Goal: Navigation & Orientation: Understand site structure

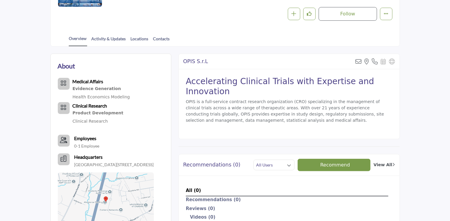
scroll to position [119, 0]
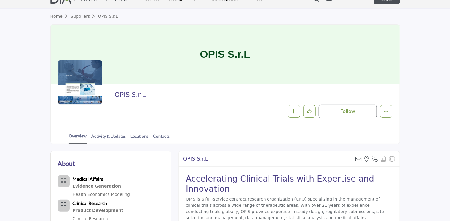
scroll to position [0, 0]
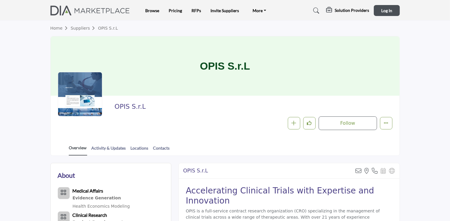
click at [79, 147] on link "Overview" at bounding box center [78, 150] width 18 height 11
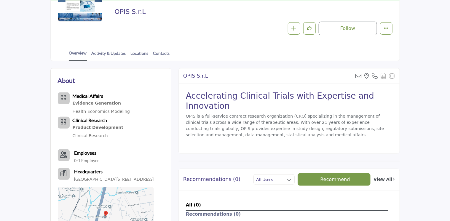
scroll to position [107, 0]
